Goal: Browse casually: Explore the website without a specific task or goal

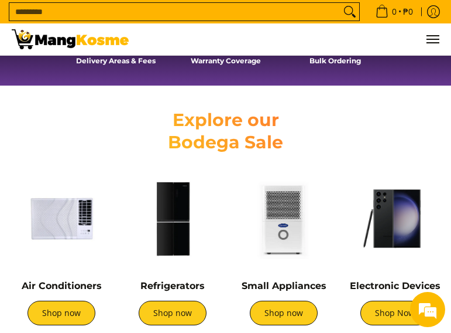
scroll to position [529, 0]
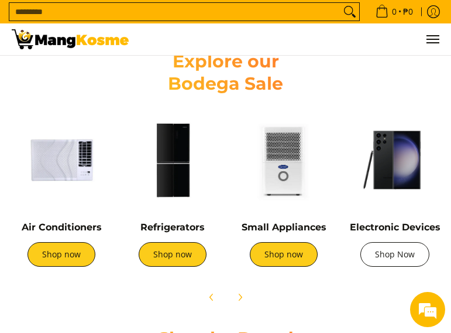
click at [403, 252] on link "Shop Now" at bounding box center [395, 254] width 69 height 25
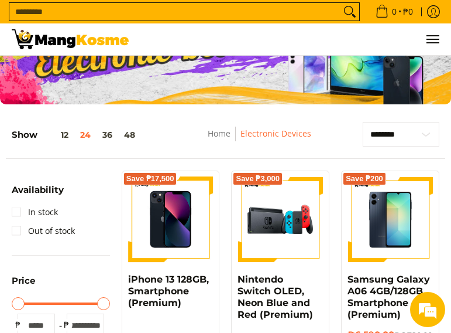
scroll to position [2, 0]
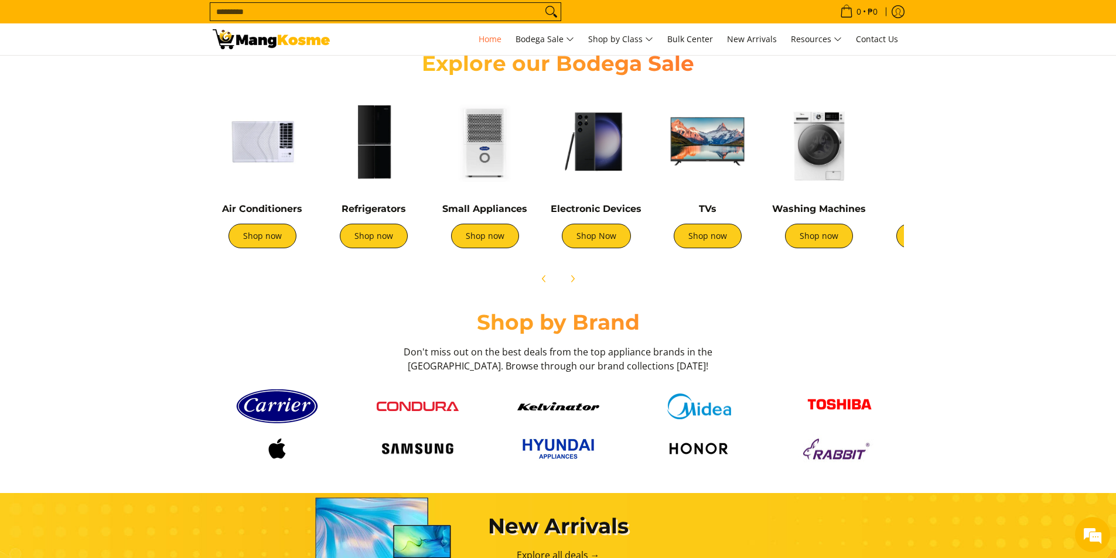
scroll to position [365, 0]
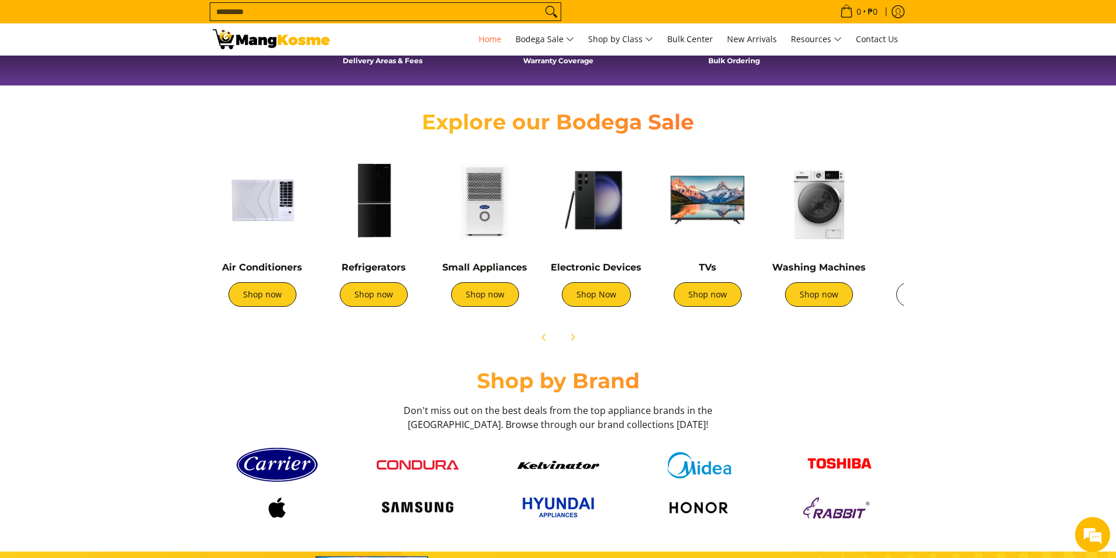
click at [451, 297] on link "Shop now" at bounding box center [930, 294] width 68 height 25
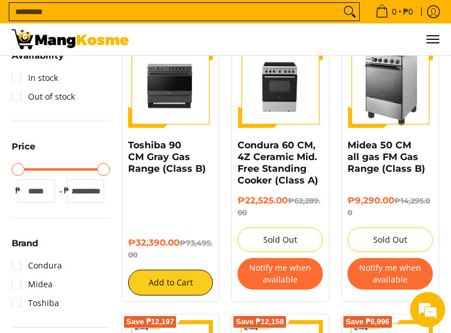
scroll to position [176, 0]
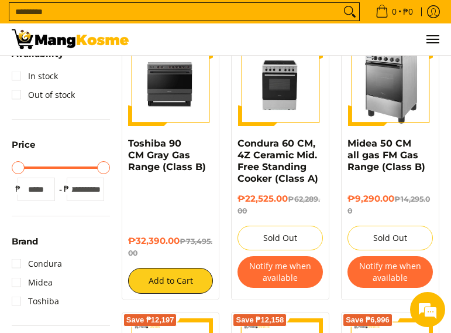
click at [387, 280] on button "Notify me when available" at bounding box center [390, 272] width 85 height 32
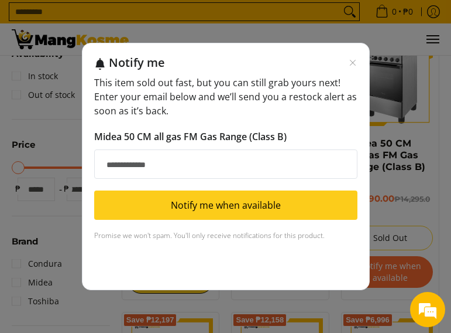
click at [282, 160] on input "Email address" at bounding box center [226, 163] width 264 height 29
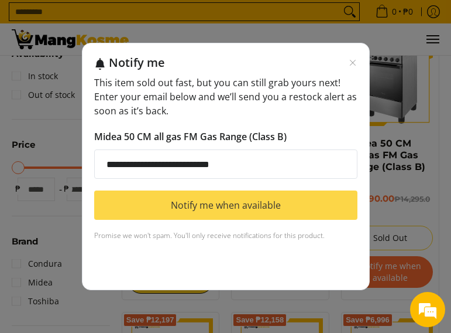
type input "**********"
click at [276, 204] on button "Notify me when available" at bounding box center [226, 204] width 264 height 29
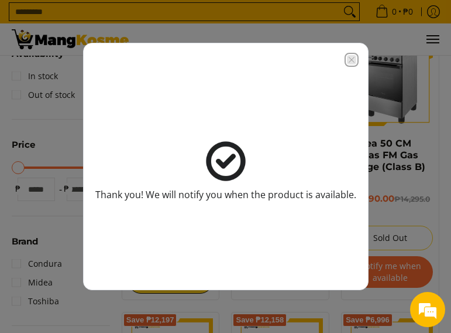
click at [353, 57] on icon "Close modal" at bounding box center [351, 59] width 9 height 9
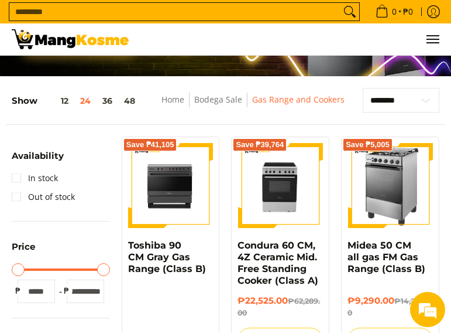
scroll to position [59, 0]
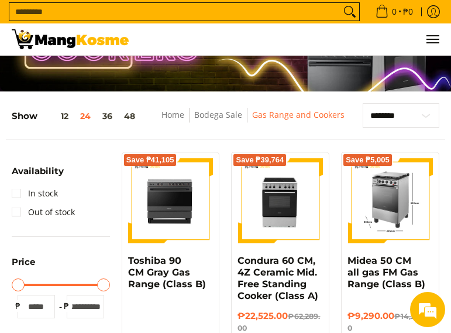
click at [385, 205] on img at bounding box center [390, 200] width 85 height 85
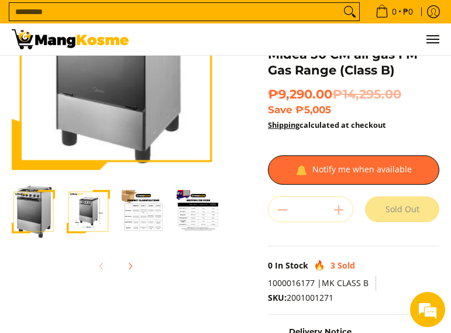
scroll to position [117, 0]
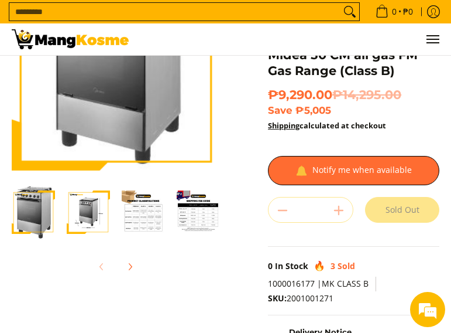
click at [92, 212] on img "Midea 50 CM all gas FM Gas Range (Class B)-2" at bounding box center [88, 211] width 43 height 43
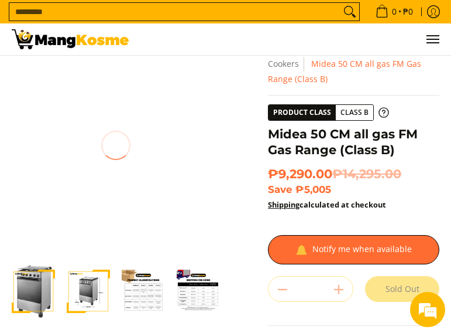
scroll to position [59, 0]
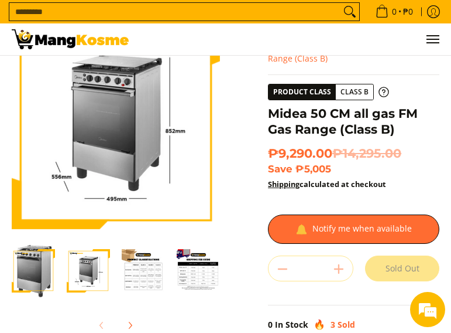
click at [147, 264] on img "Midea 50 CM all gas FM Gas Range (Class B)-3" at bounding box center [143, 270] width 43 height 43
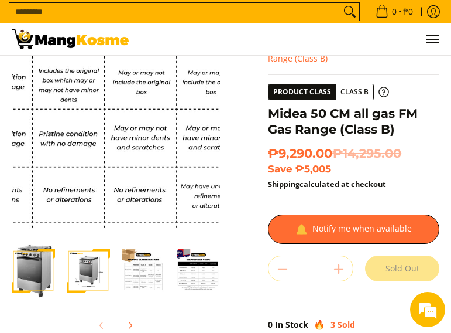
click at [140, 141] on img at bounding box center [116, 124] width 208 height 208
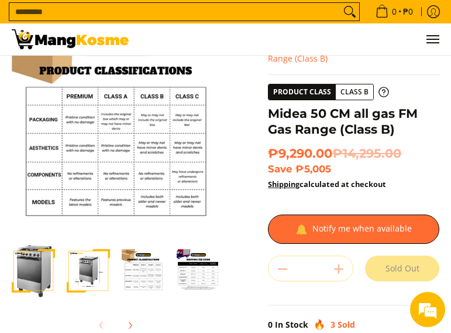
click at [142, 263] on img "Midea 50 CM all gas FM Gas Range (Class B)-3" at bounding box center [143, 270] width 43 height 43
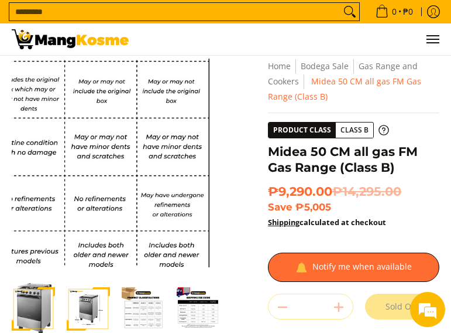
scroll to position [0, 0]
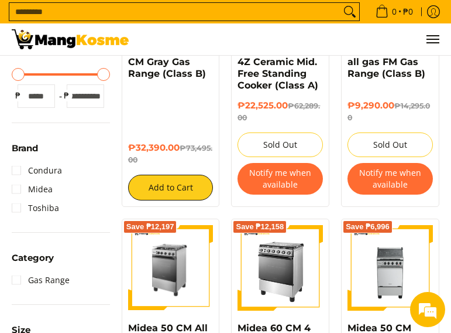
scroll to position [293, 0]
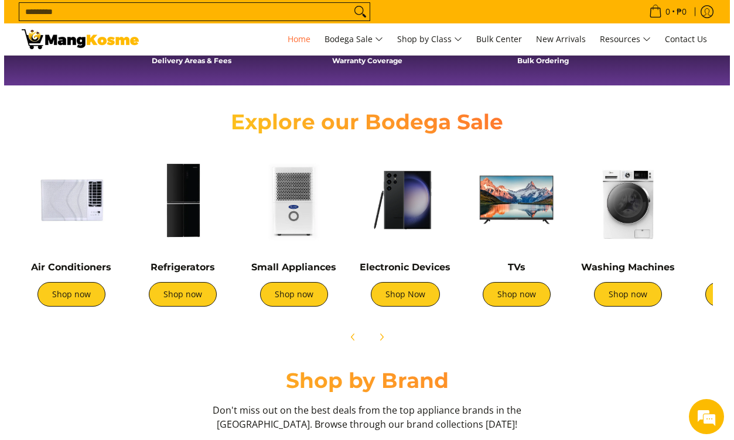
scroll to position [0, 466]
drag, startPoint x: 540, startPoint y: 299, endPoint x: 554, endPoint y: 293, distance: 14.7
click at [451, 299] on link "Shop now" at bounding box center [517, 294] width 68 height 25
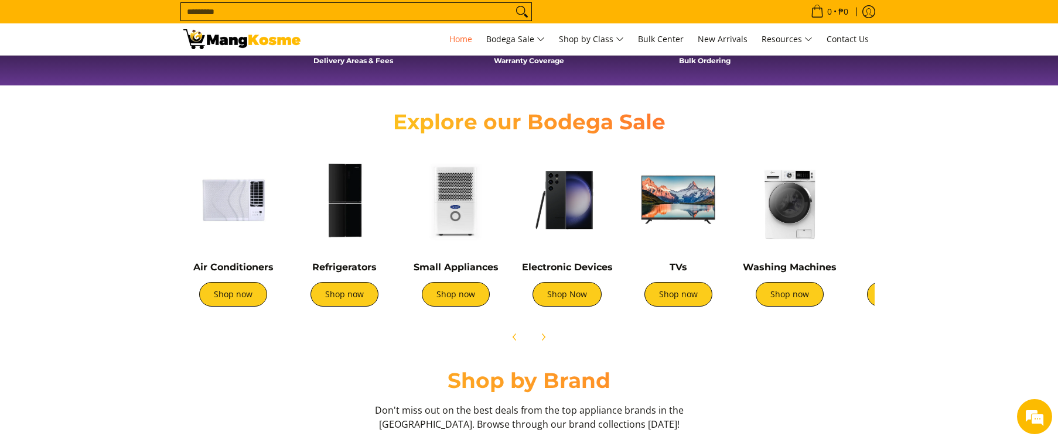
scroll to position [0, 931]
click at [459, 295] on link "Shop now" at bounding box center [901, 294] width 68 height 25
